Goal: Task Accomplishment & Management: Manage account settings

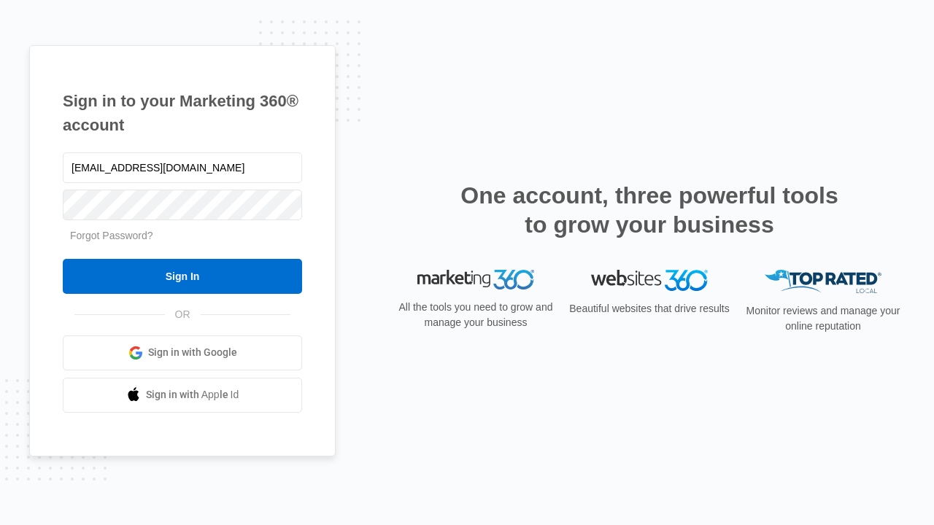
type input "[EMAIL_ADDRESS][DOMAIN_NAME]"
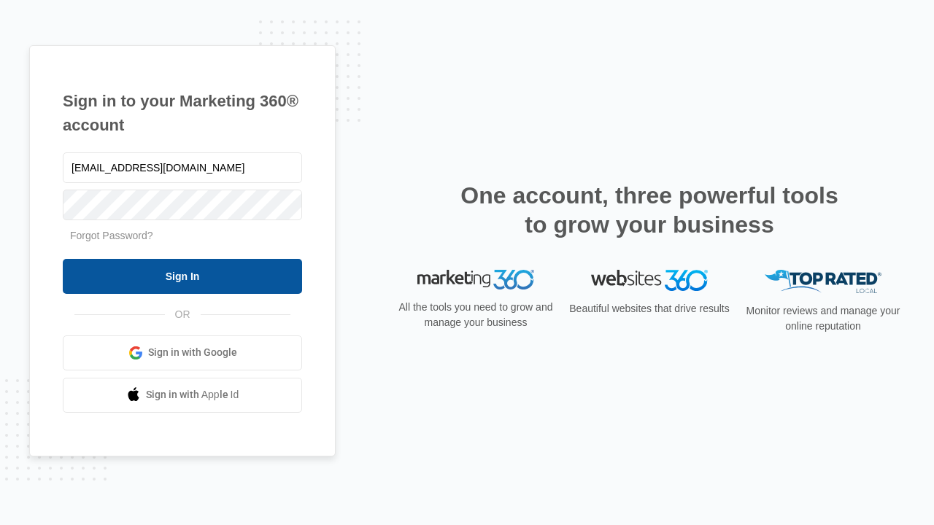
click at [182, 276] on input "Sign In" at bounding box center [182, 276] width 239 height 35
